Goal: Check status: Check status

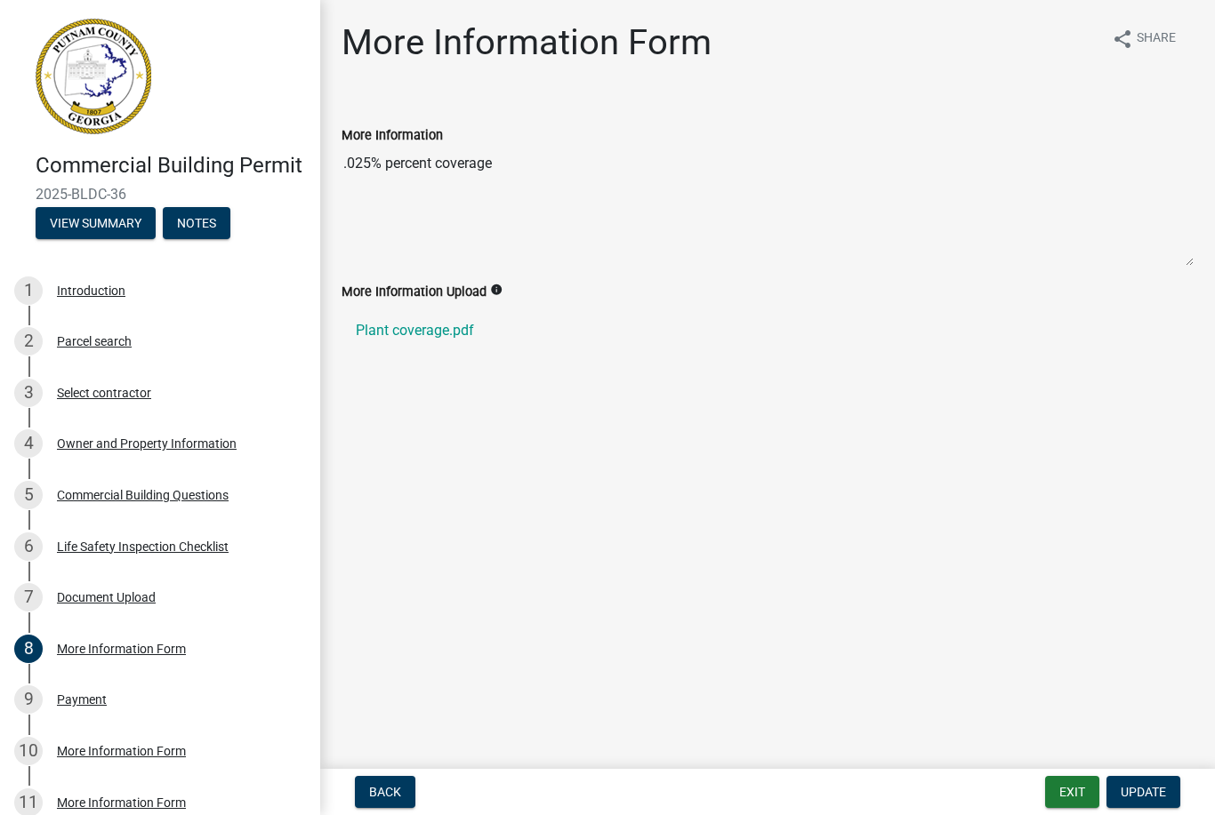
scroll to position [229, 0]
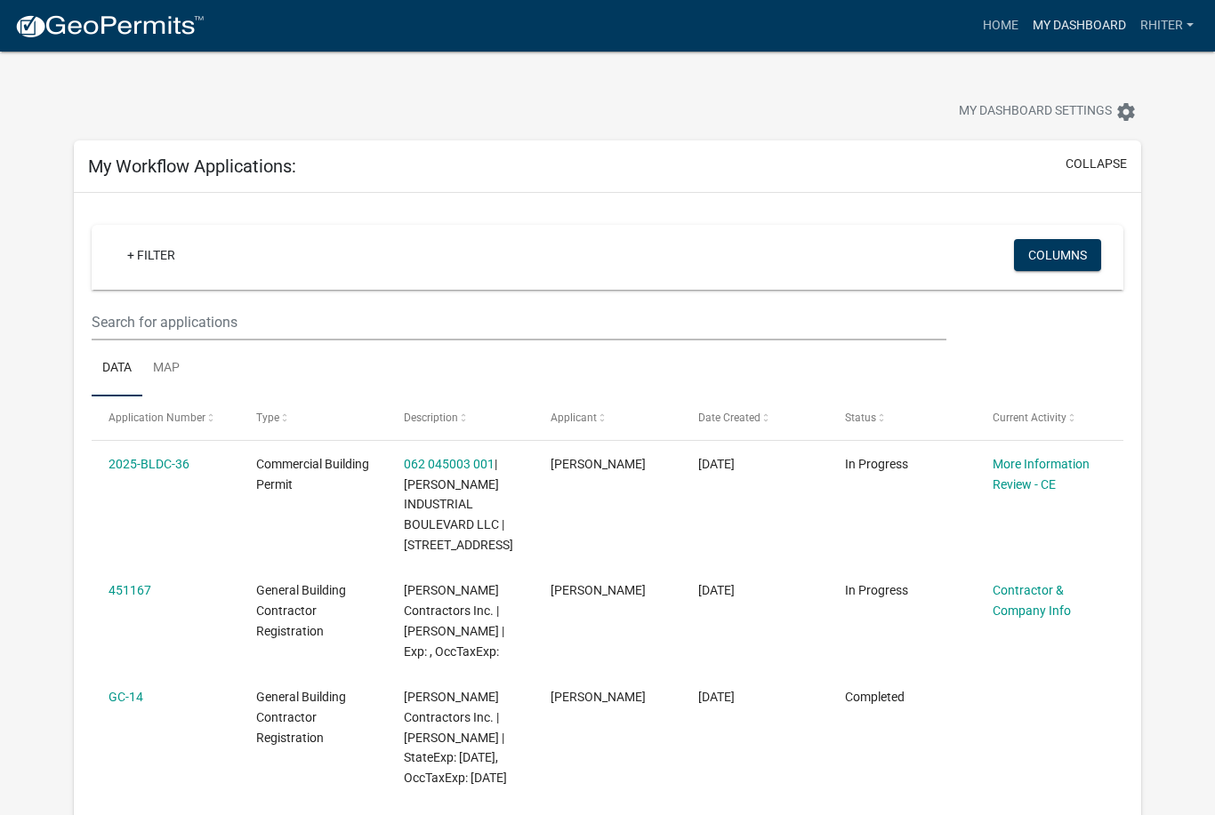
click at [1057, 33] on link "My Dashboard" at bounding box center [1079, 26] width 108 height 34
click at [1059, 16] on link "My Dashboard" at bounding box center [1079, 26] width 108 height 34
click at [1012, 20] on link "Home" at bounding box center [1000, 26] width 50 height 34
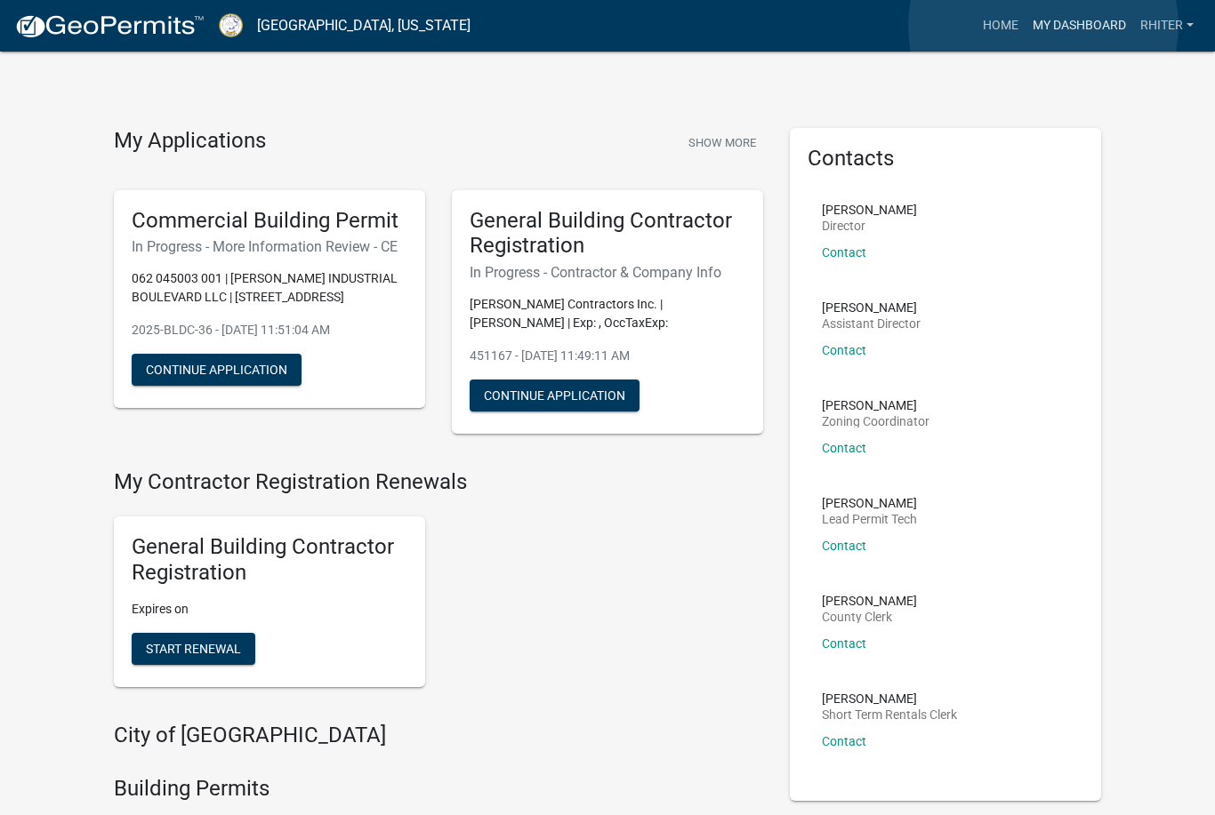
click at [1043, 26] on link "My Dashboard" at bounding box center [1079, 26] width 108 height 34
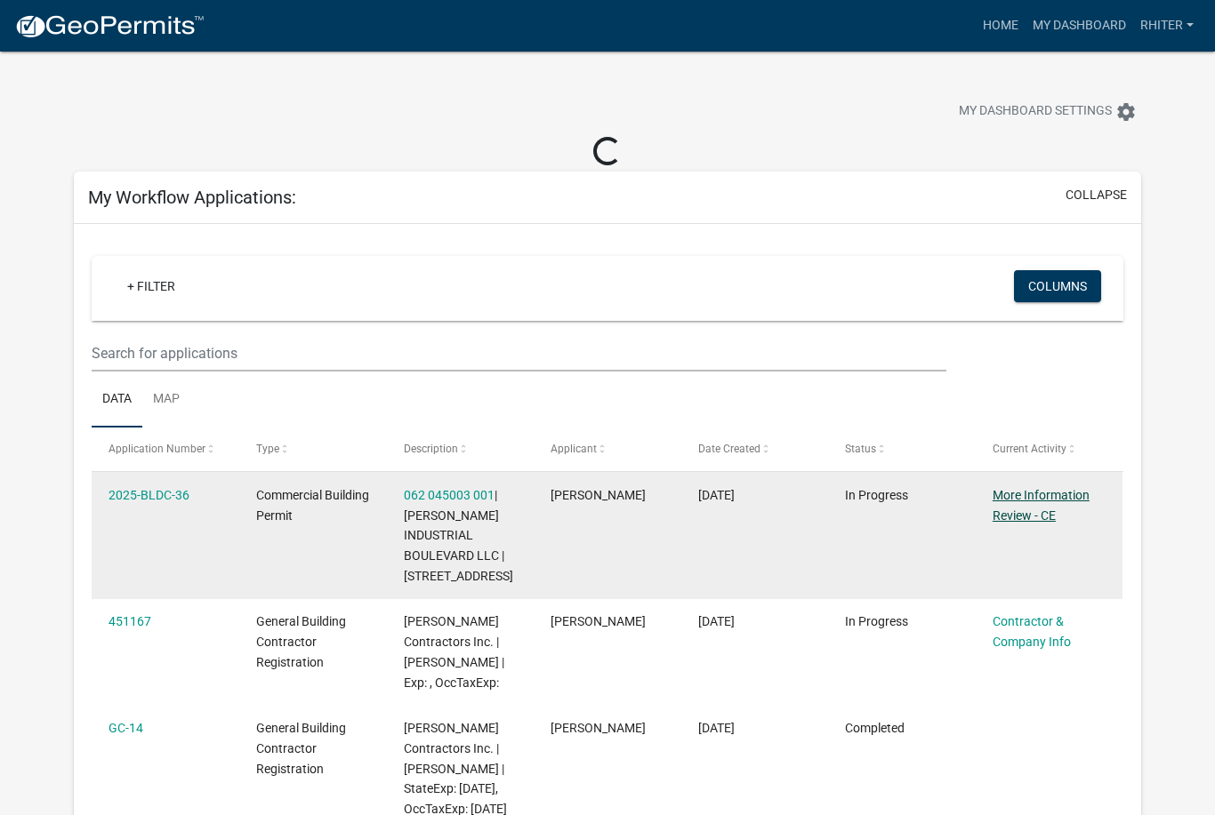
click at [1014, 518] on datatable-body-cell "More Information Review - CE" at bounding box center [1049, 535] width 148 height 127
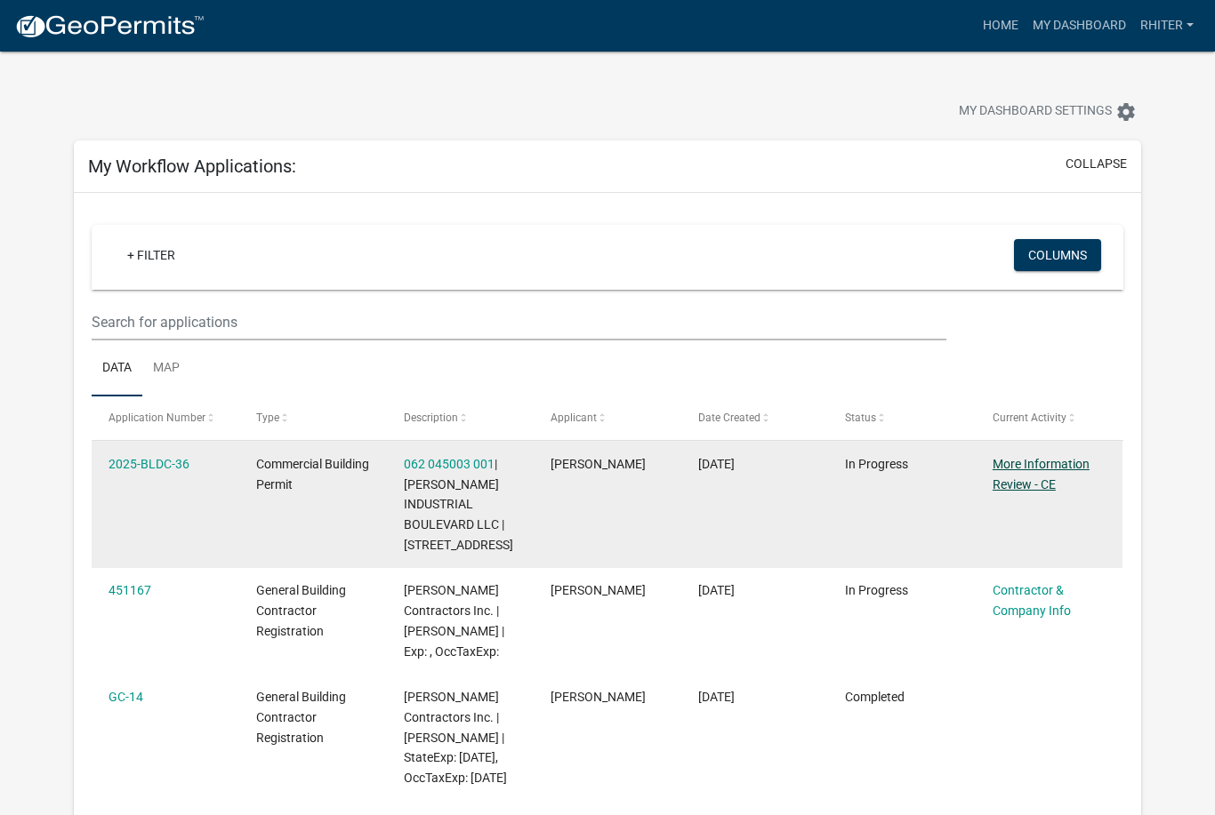
click at [1014, 477] on link "More Information Review - CE" at bounding box center [1040, 474] width 97 height 35
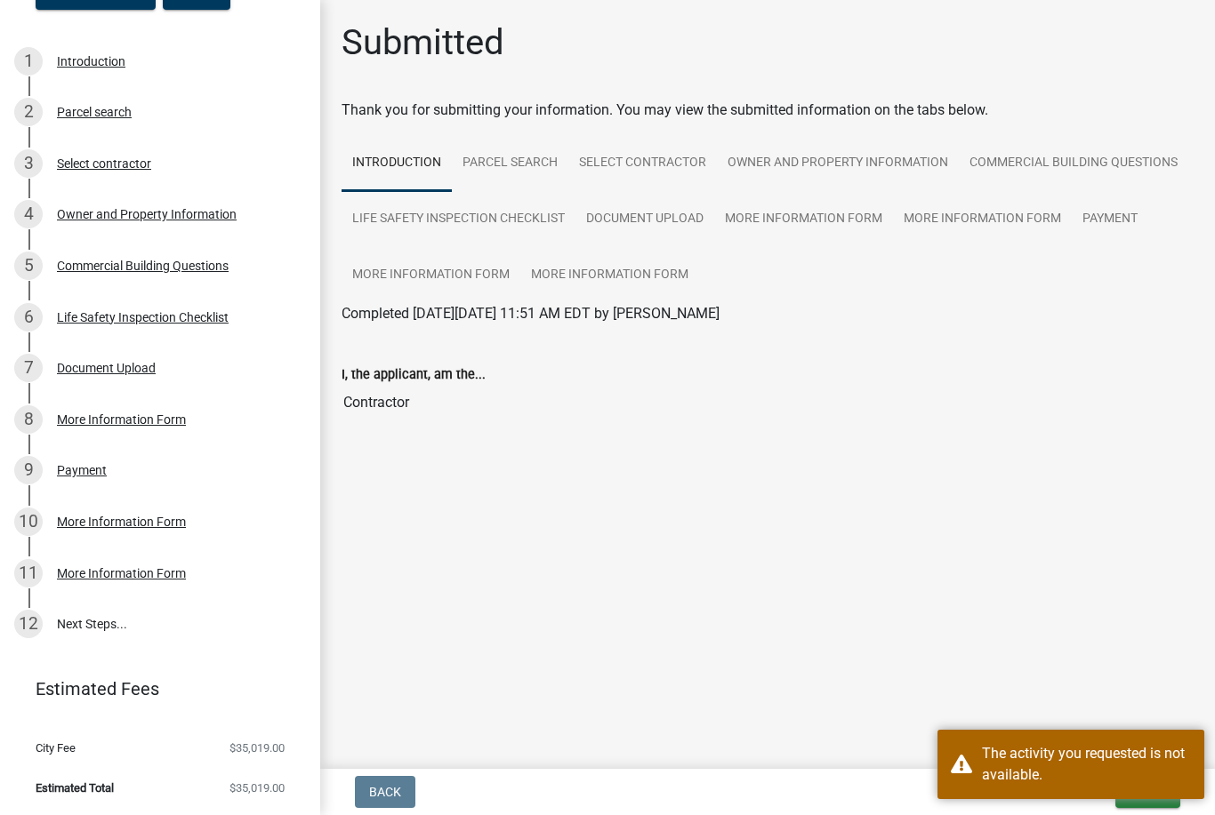
scroll to position [229, 0]
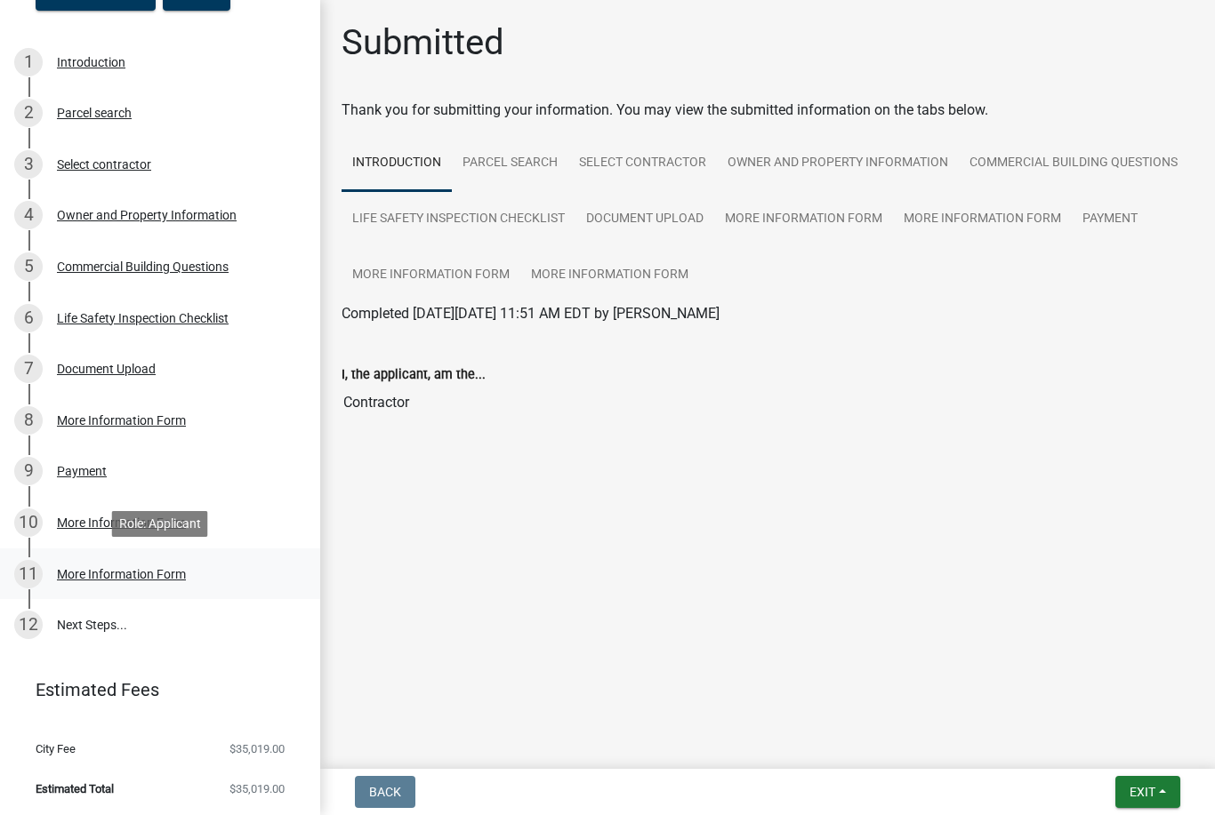
click at [109, 581] on div "11 More Information Form" at bounding box center [152, 574] width 277 height 28
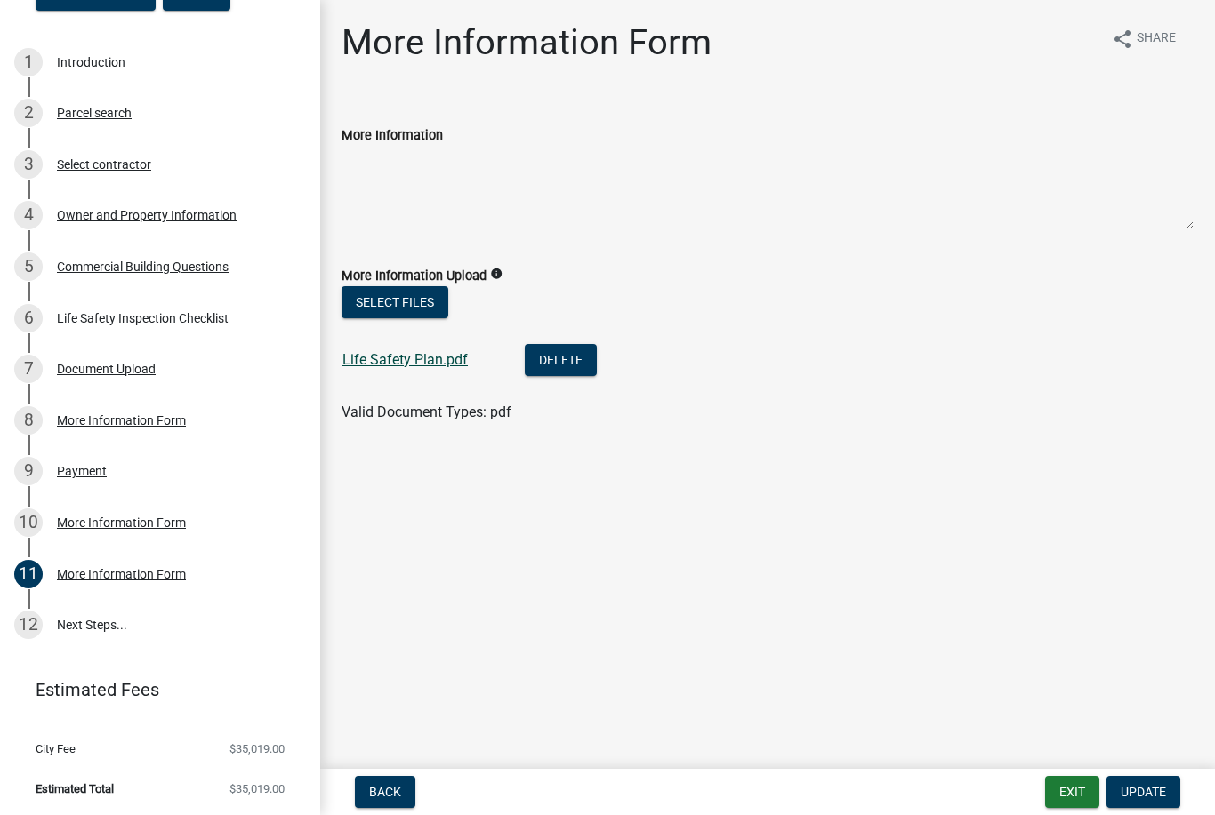
click at [374, 362] on link "Life Safety Plan.pdf" at bounding box center [404, 359] width 125 height 17
click at [105, 526] on div "More Information Form" at bounding box center [121, 523] width 129 height 12
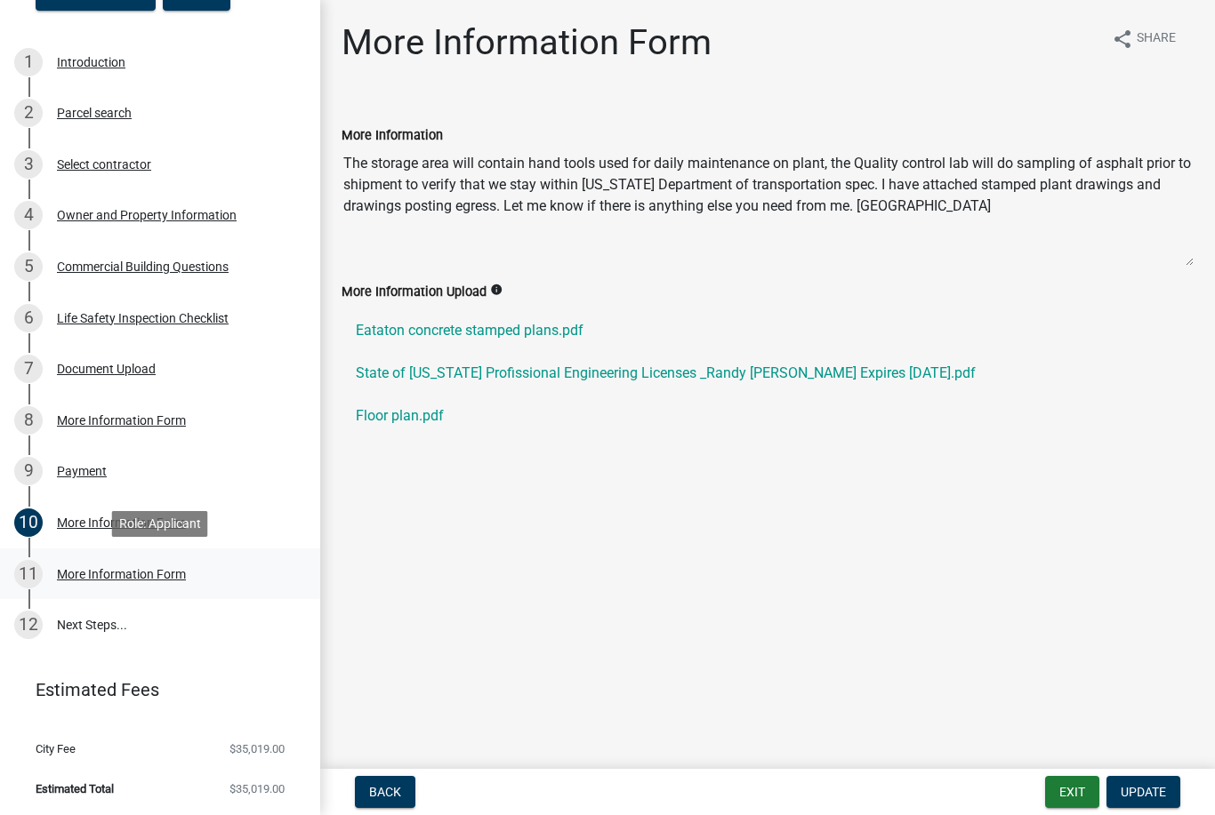
click at [132, 571] on div "More Information Form" at bounding box center [121, 574] width 129 height 12
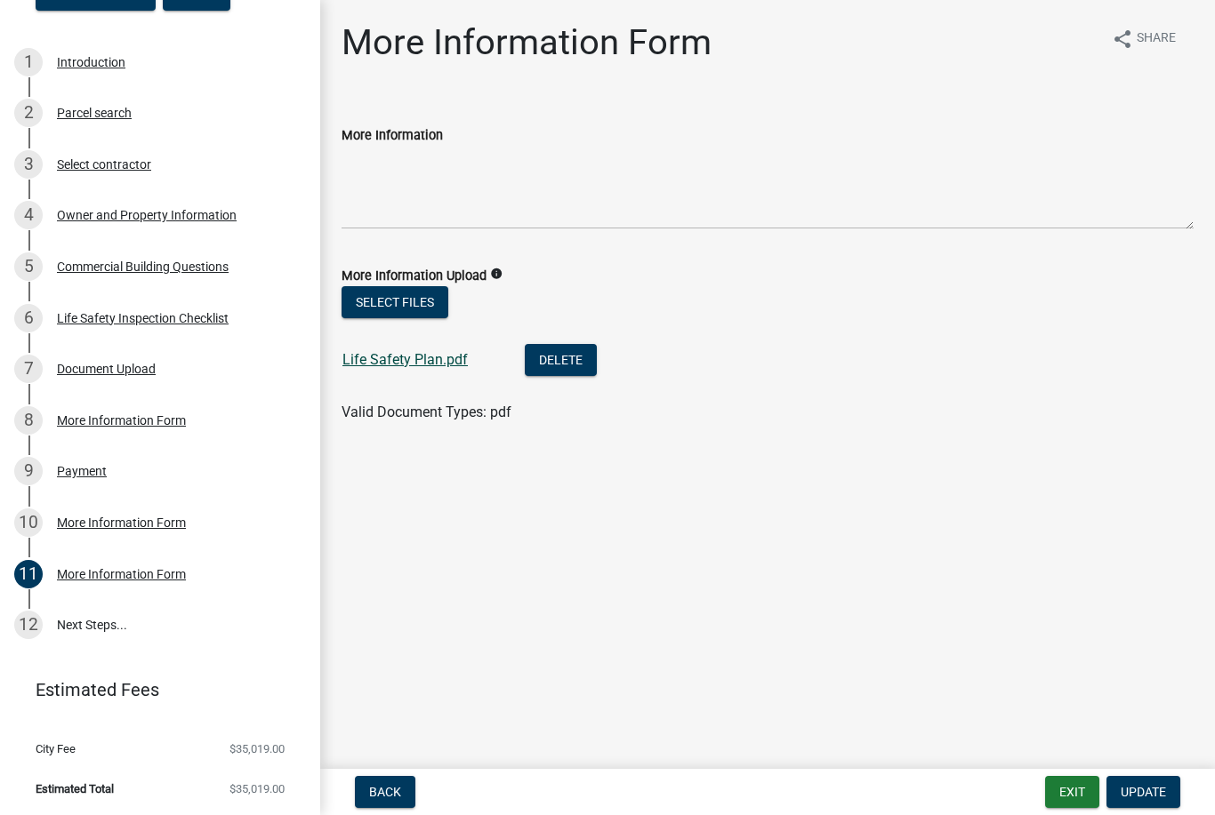
click at [395, 357] on link "Life Safety Plan.pdf" at bounding box center [404, 359] width 125 height 17
